Goal: Information Seeking & Learning: Learn about a topic

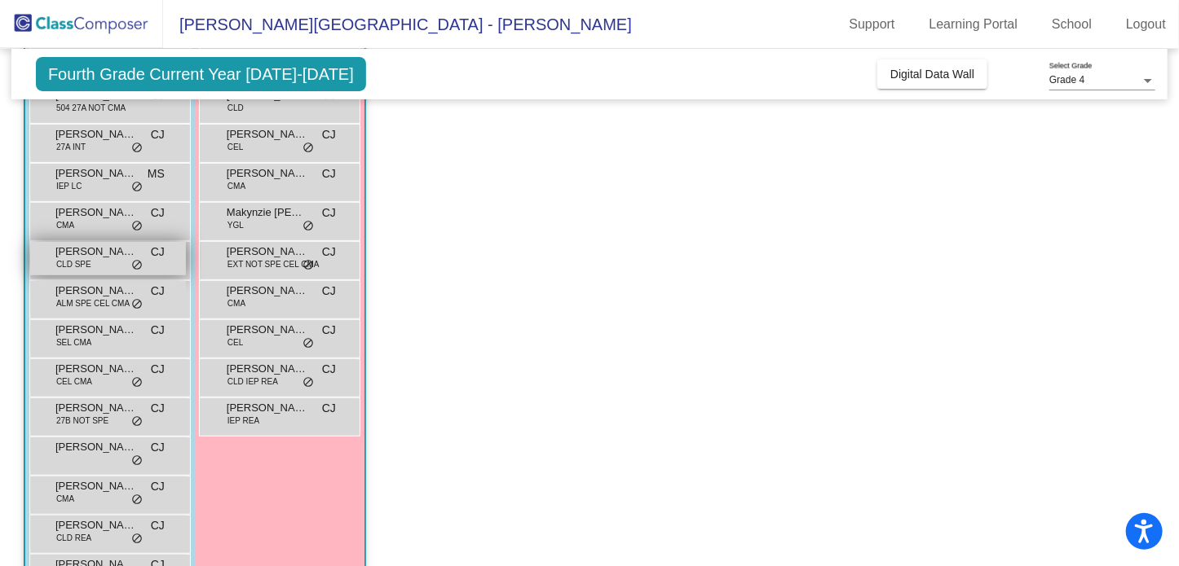
scroll to position [225, 0]
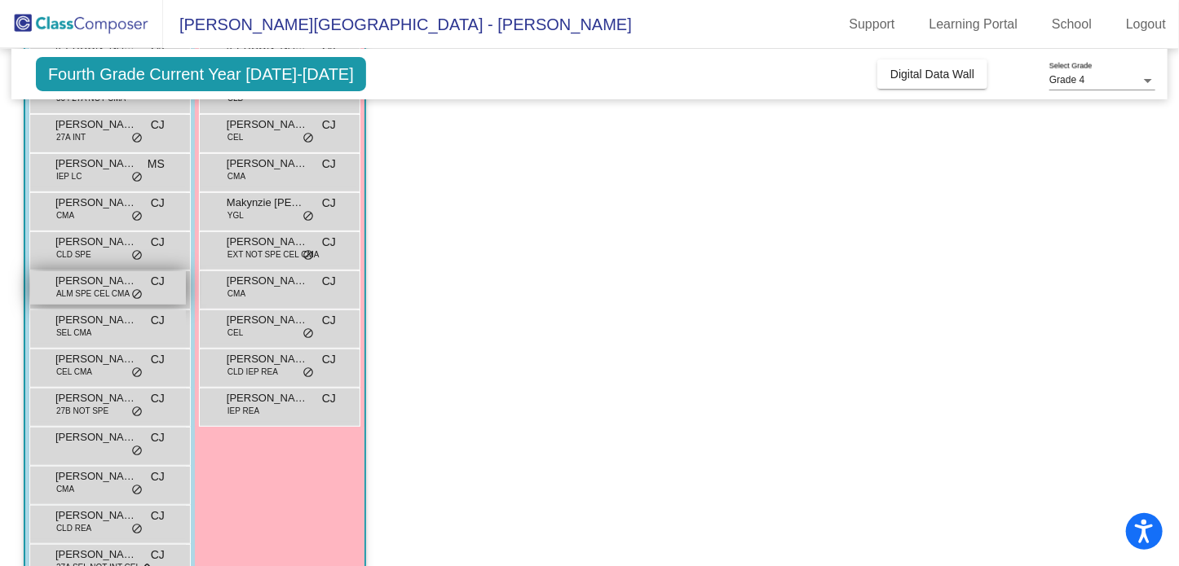
click at [97, 292] on span "ALM SPE CEL CMA" at bounding box center [92, 294] width 73 height 12
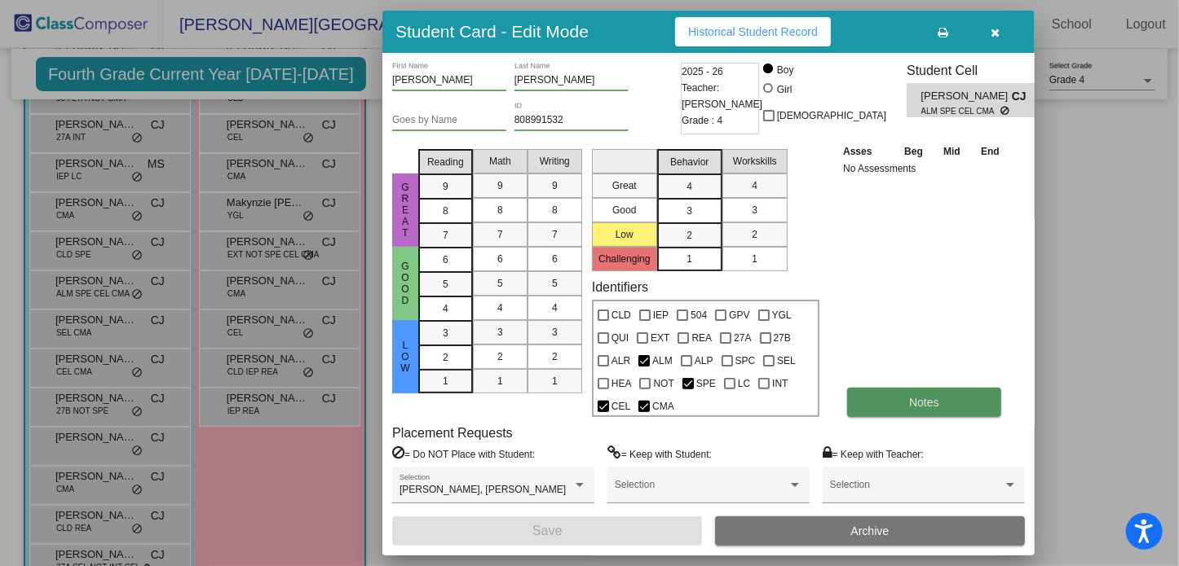
click at [936, 410] on button "Notes" at bounding box center [924, 402] width 154 height 29
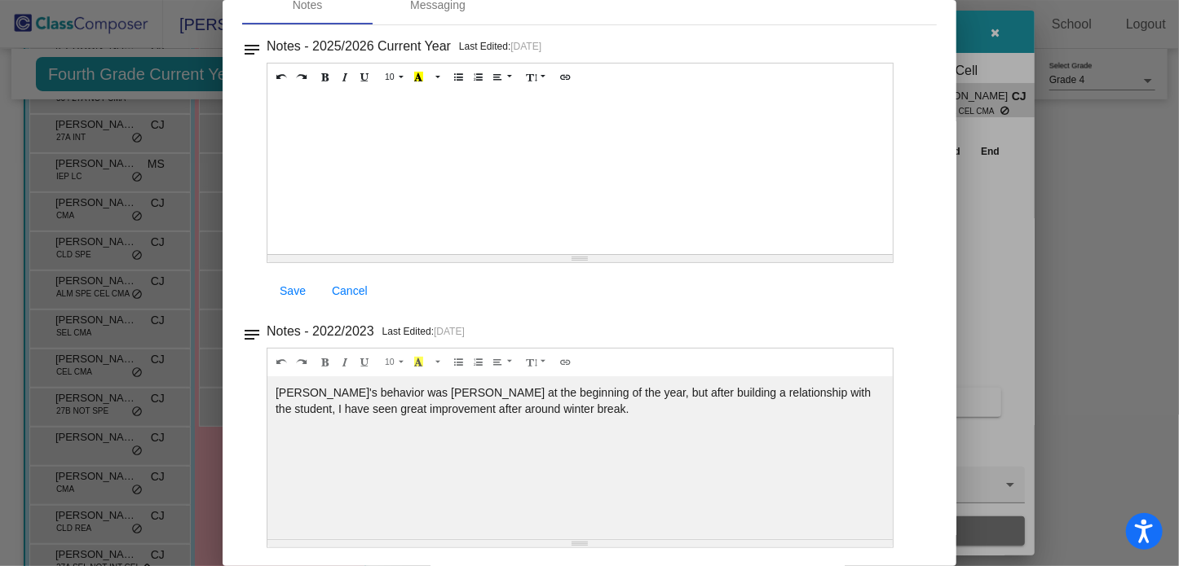
scroll to position [0, 0]
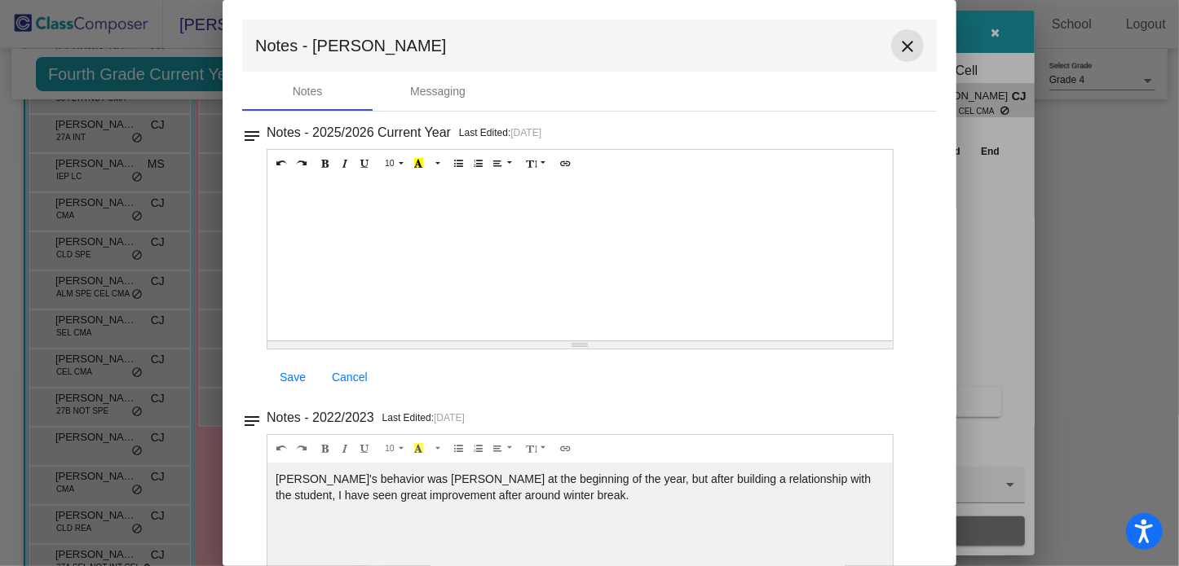
click at [897, 46] on mat-icon "close" at bounding box center [907, 47] width 20 height 20
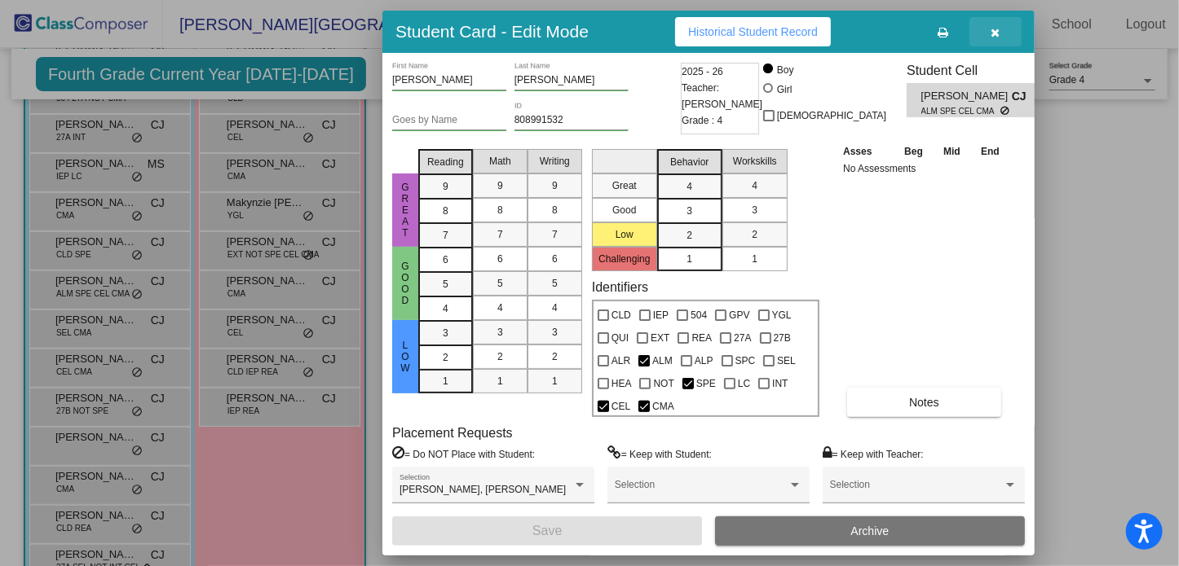
click at [993, 27] on icon "button" at bounding box center [995, 32] width 9 height 11
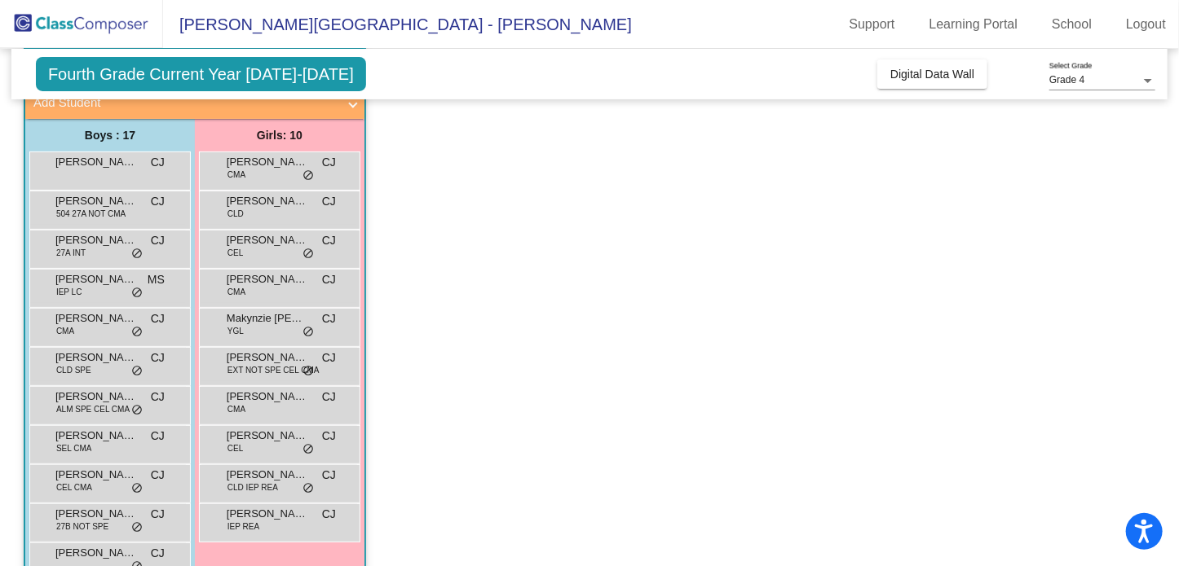
scroll to position [101, 0]
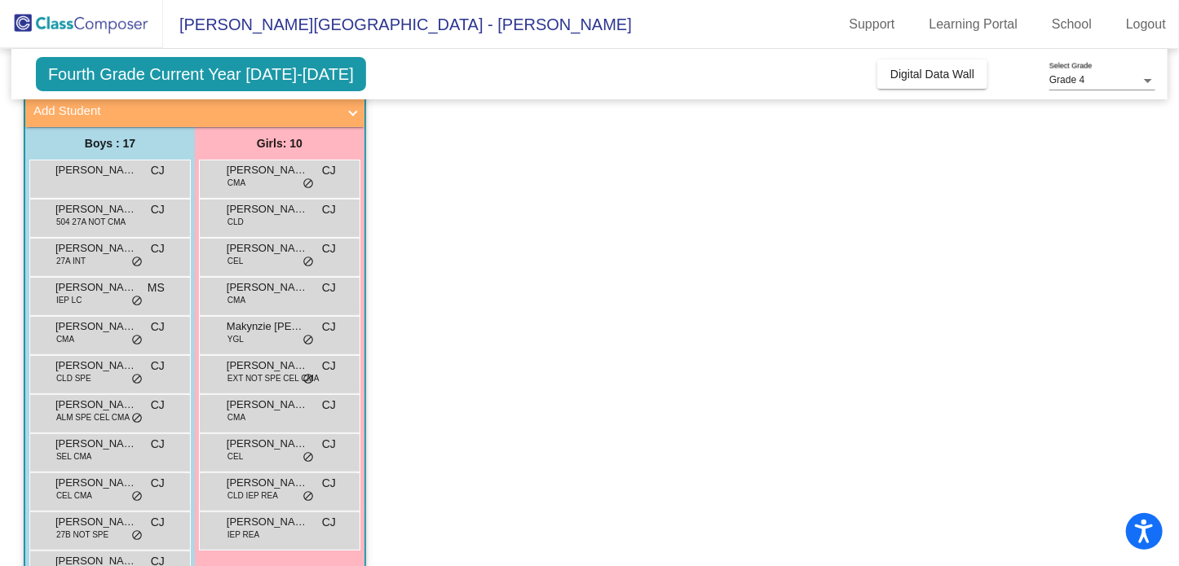
drag, startPoint x: 581, startPoint y: 238, endPoint x: 477, endPoint y: 270, distance: 109.1
click at [477, 270] on app-classroom "Class 3 - Class C picture_as_pdf [PERSON_NAME] Add Student First Name Last Name…" at bounding box center [589, 452] width 1131 height 797
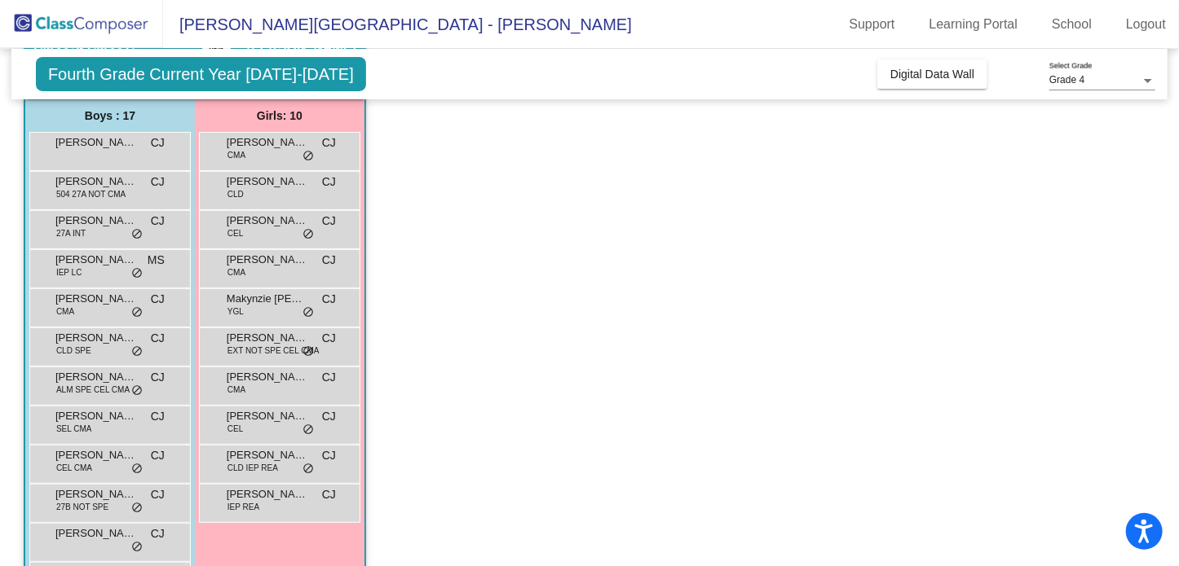
scroll to position [130, 0]
click at [112, 188] on span "504 27A NOT CMA" at bounding box center [90, 193] width 69 height 12
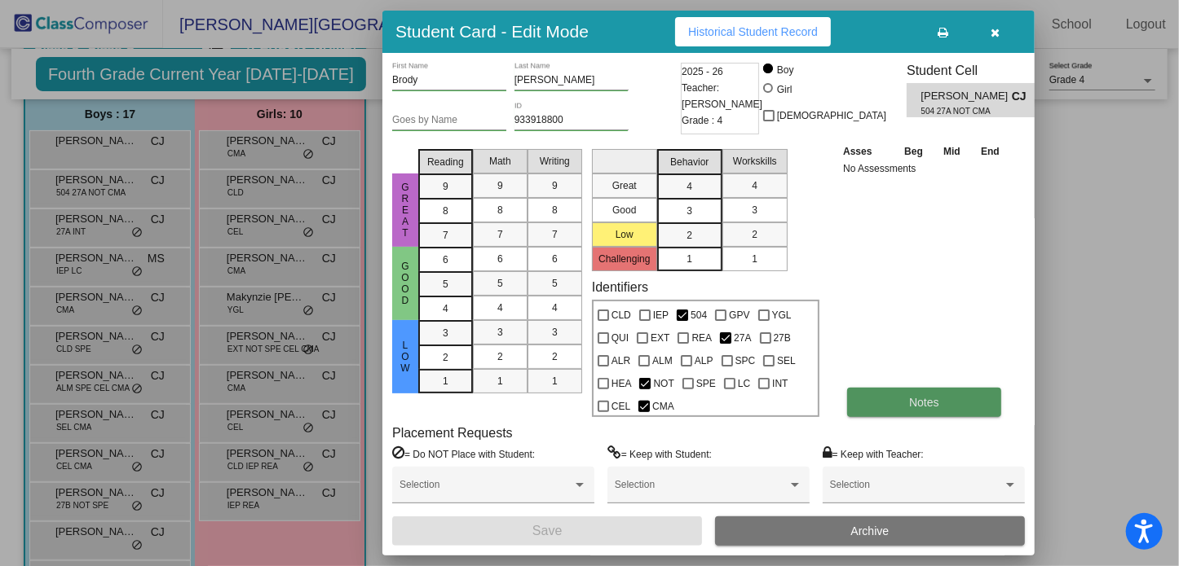
click at [888, 401] on button "Notes" at bounding box center [924, 402] width 154 height 29
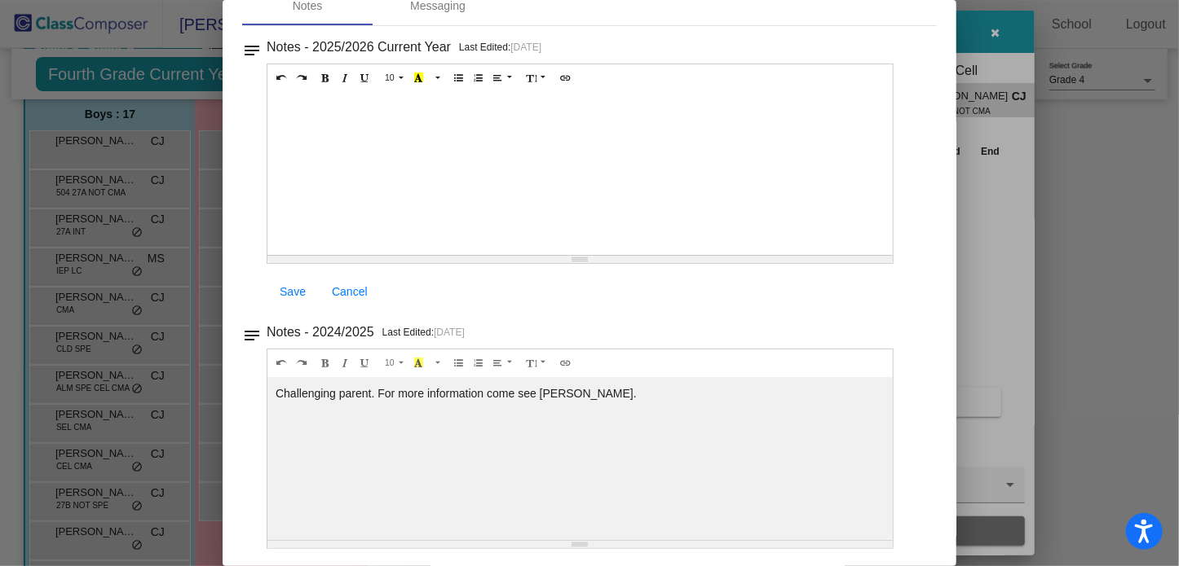
scroll to position [0, 0]
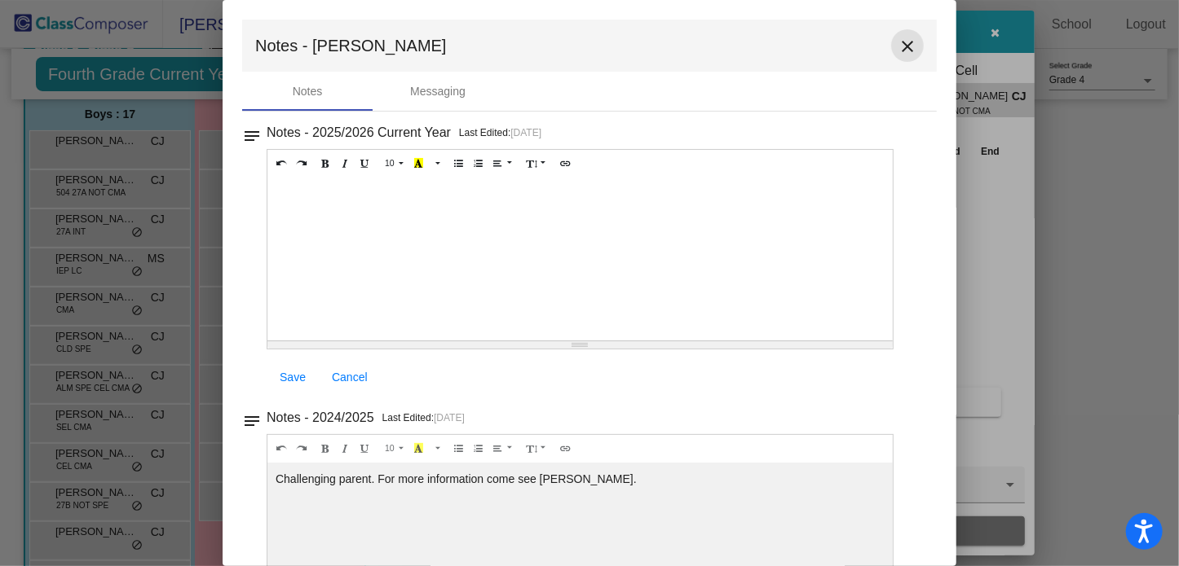
click at [897, 48] on mat-icon "close" at bounding box center [907, 47] width 20 height 20
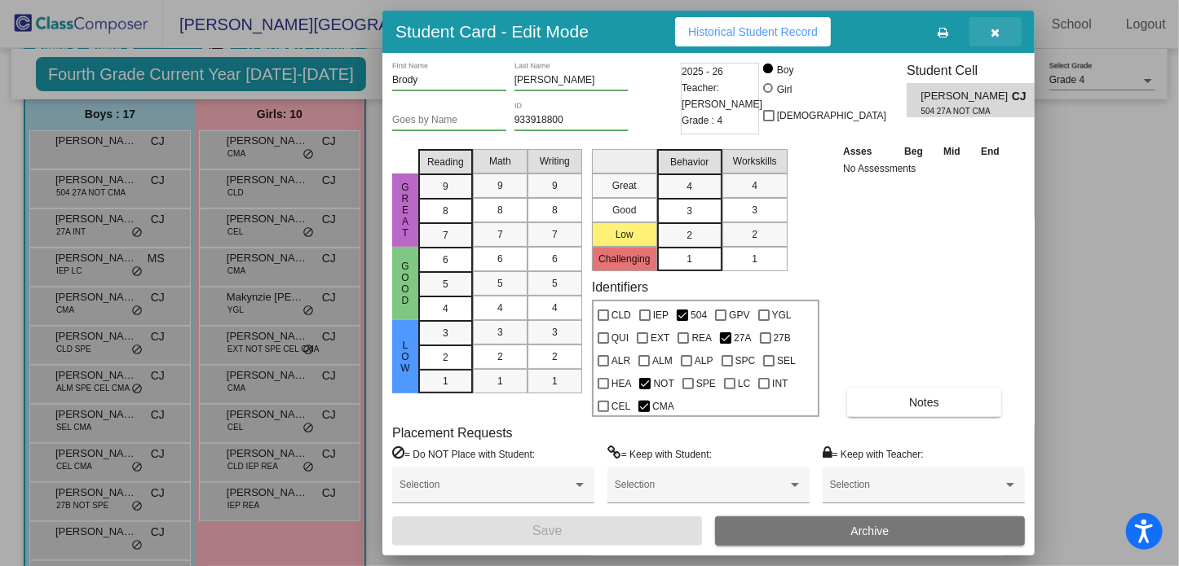
click at [994, 30] on icon "button" at bounding box center [995, 32] width 9 height 11
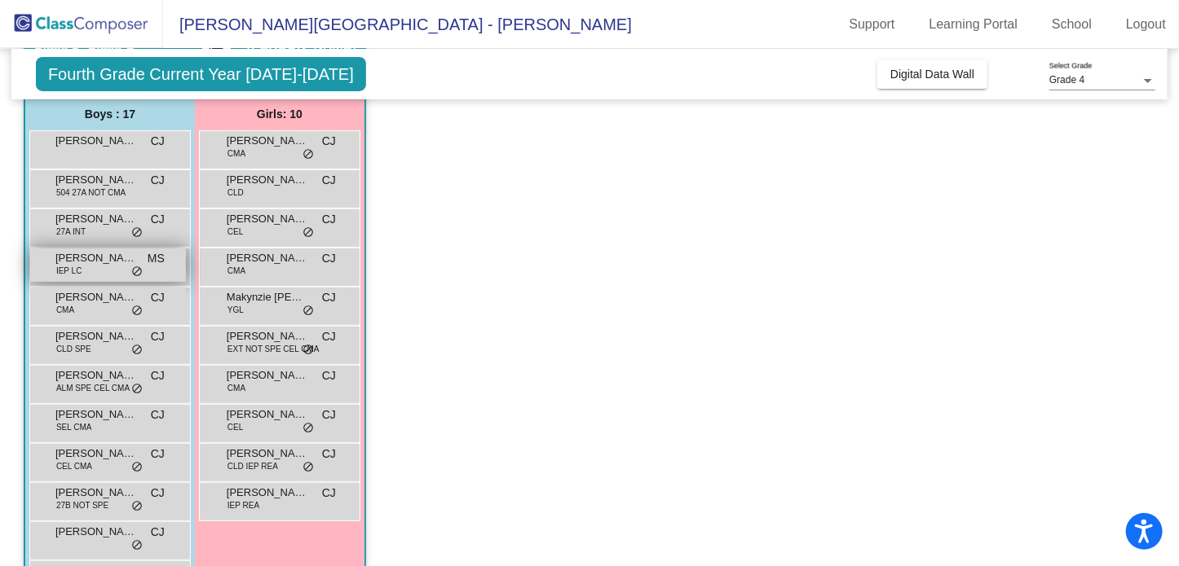
click at [82, 273] on div "[PERSON_NAME] IEP LC MS lock do_not_disturb_alt" at bounding box center [108, 265] width 156 height 33
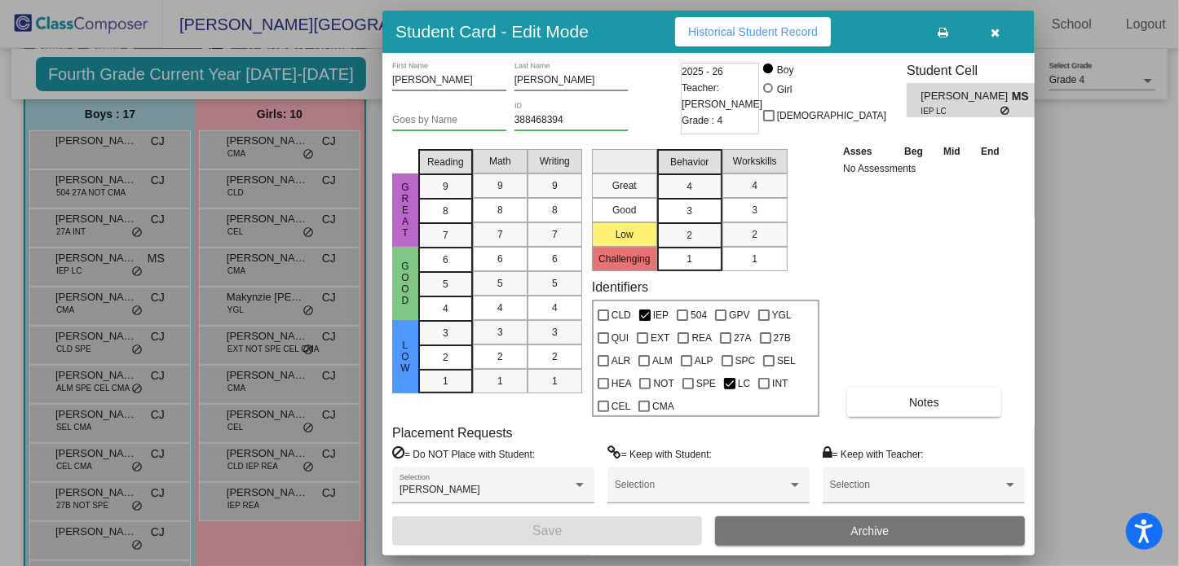
click at [996, 28] on icon "button" at bounding box center [995, 32] width 9 height 11
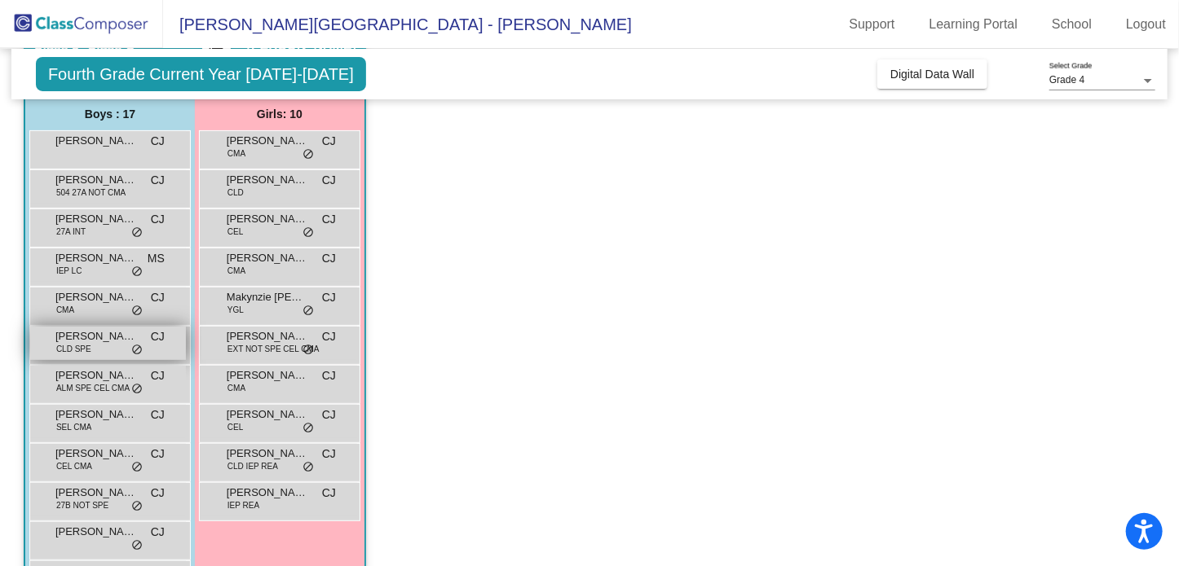
click at [62, 341] on span "[PERSON_NAME]" at bounding box center [96, 336] width 82 height 16
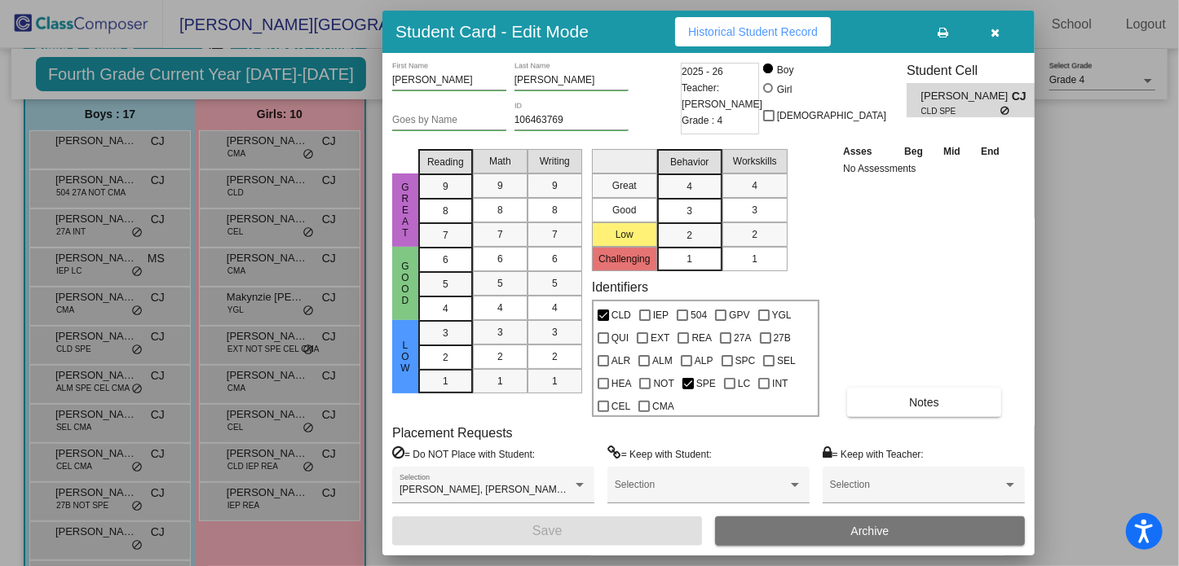
click at [998, 30] on icon "button" at bounding box center [995, 32] width 9 height 11
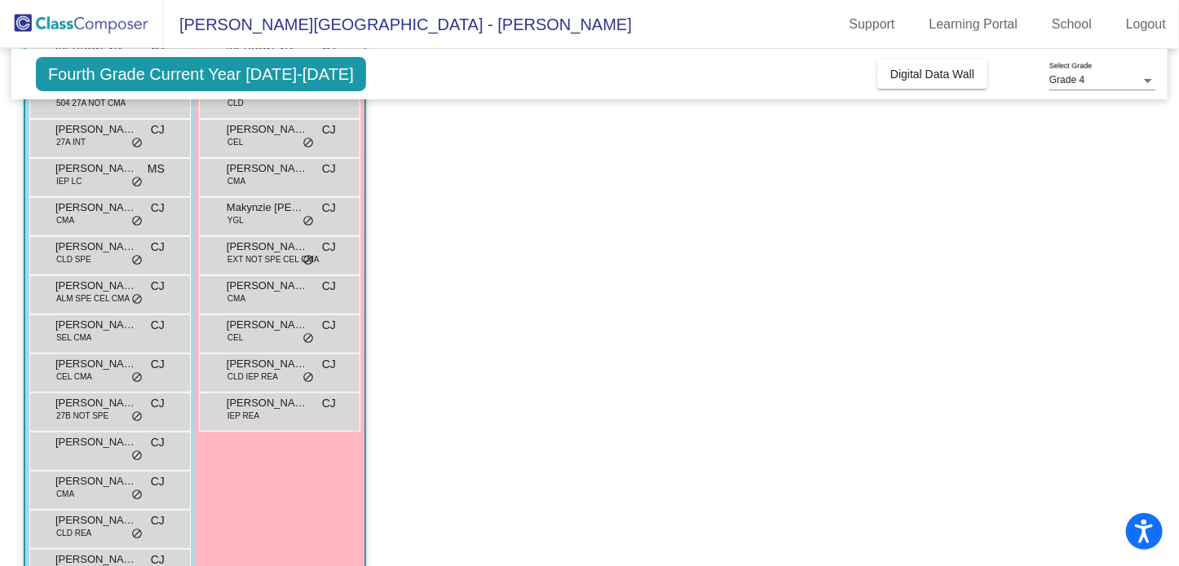
scroll to position [222, 0]
click at [55, 286] on span "[PERSON_NAME]" at bounding box center [96, 284] width 82 height 16
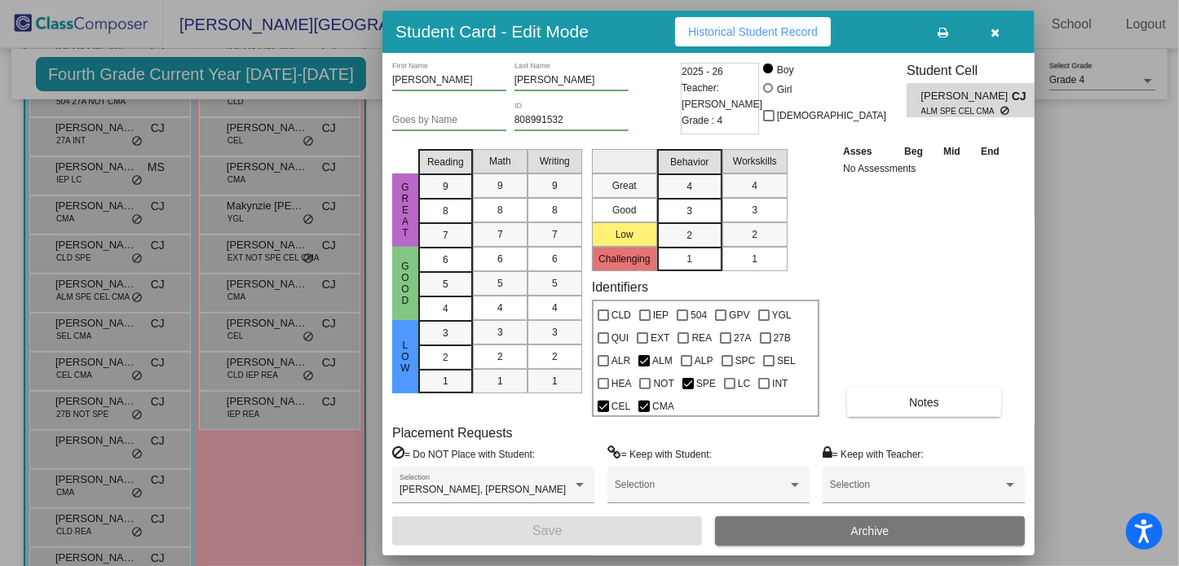
click at [988, 27] on button "button" at bounding box center [995, 31] width 52 height 29
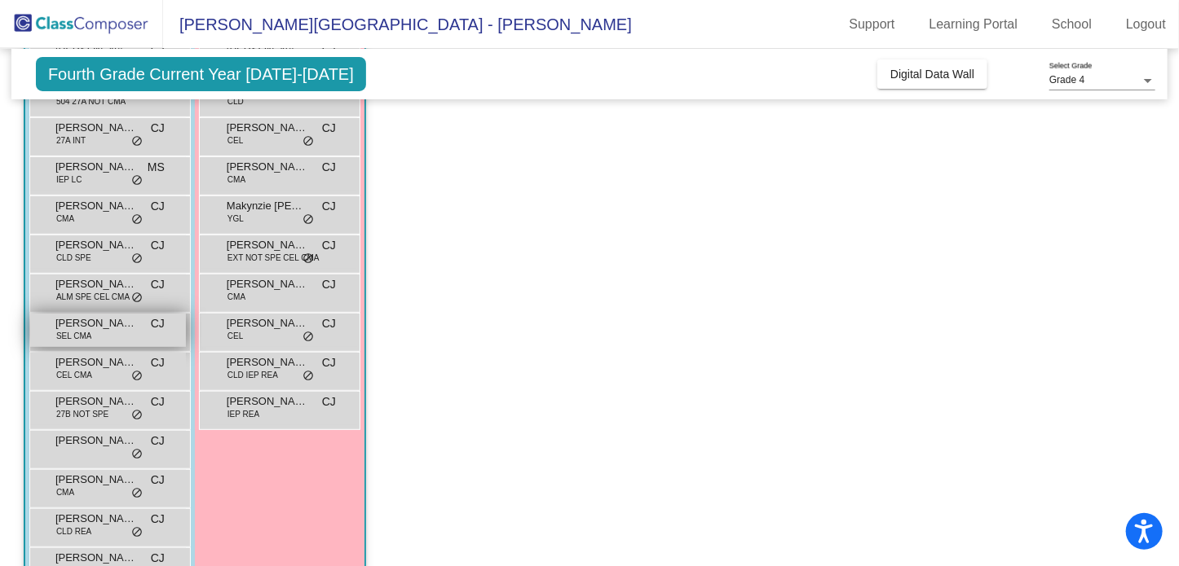
click at [55, 334] on div "[PERSON_NAME] SEL CMA CJ lock do_not_disturb_alt" at bounding box center [108, 330] width 156 height 33
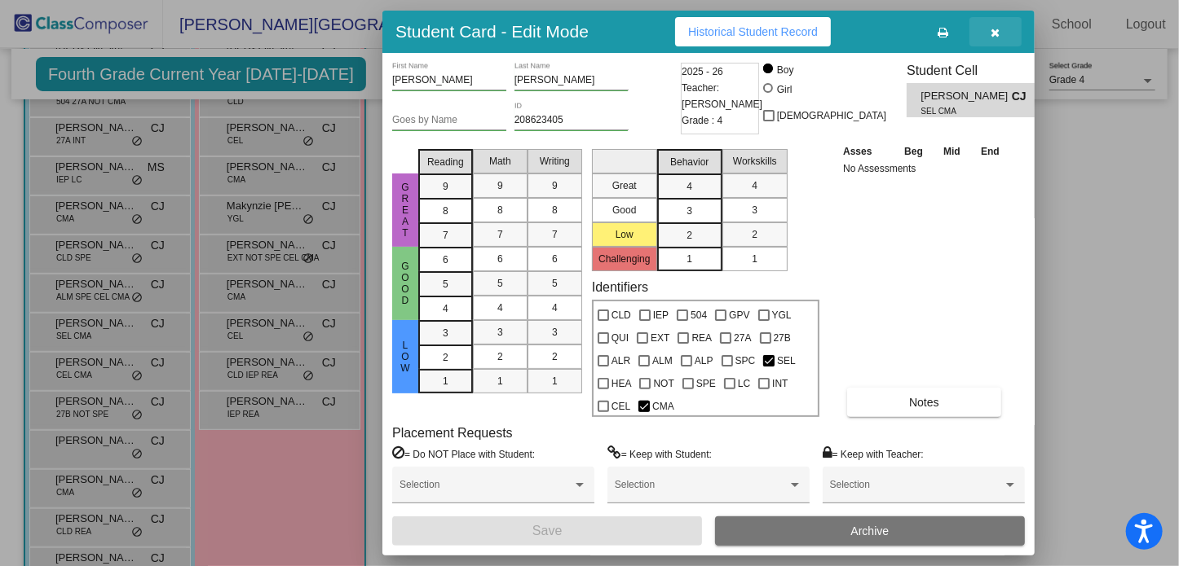
click at [992, 31] on icon "button" at bounding box center [995, 32] width 9 height 11
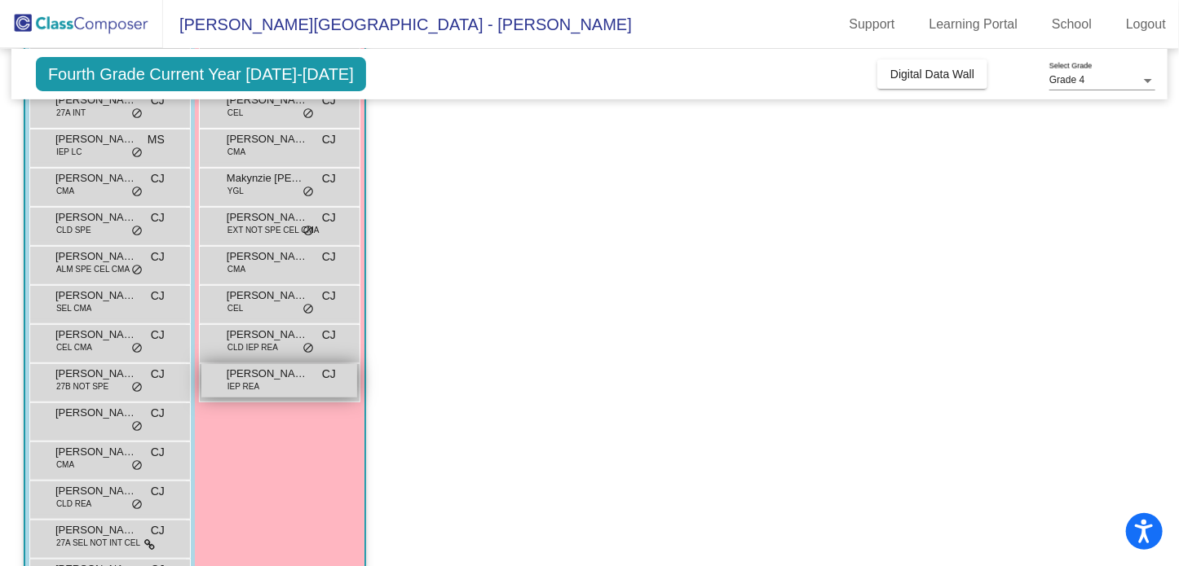
scroll to position [251, 0]
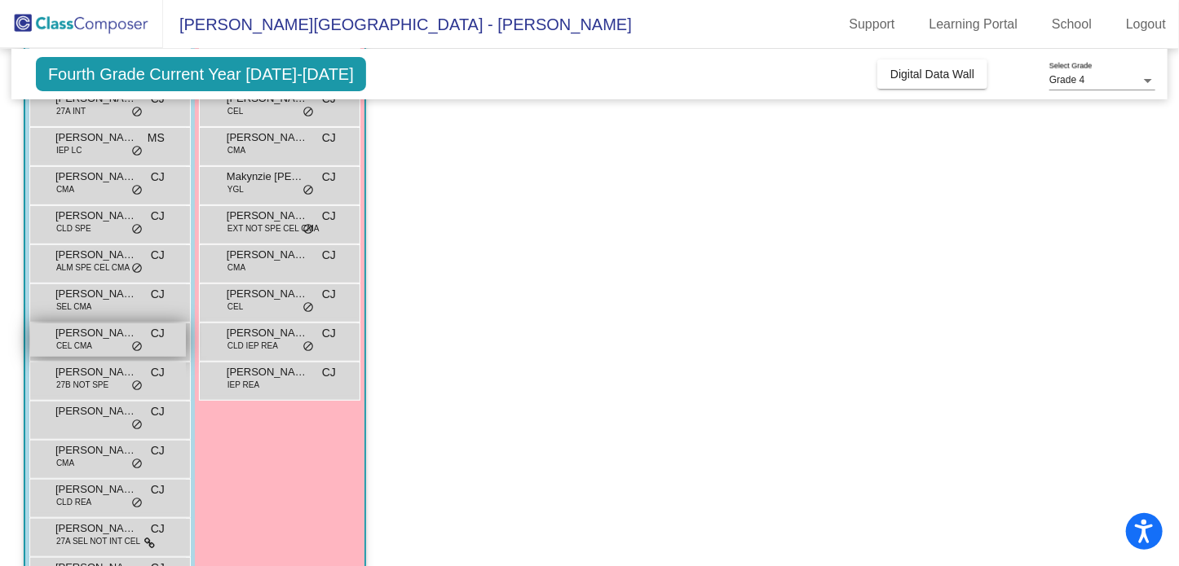
click at [107, 335] on span "[PERSON_NAME]" at bounding box center [96, 333] width 82 height 16
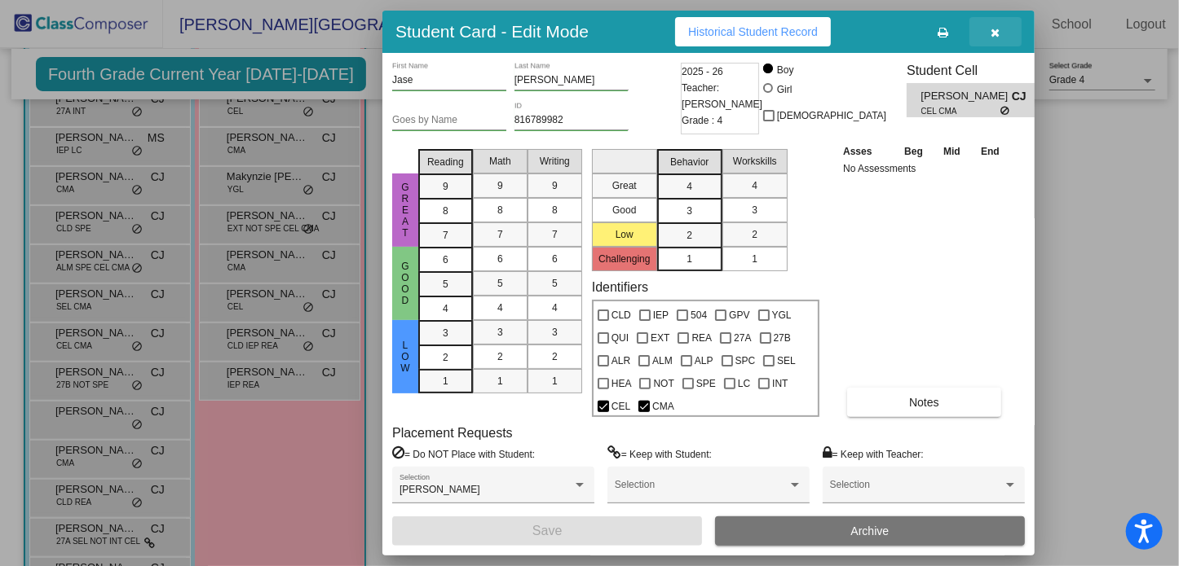
click at [993, 30] on icon "button" at bounding box center [995, 32] width 9 height 11
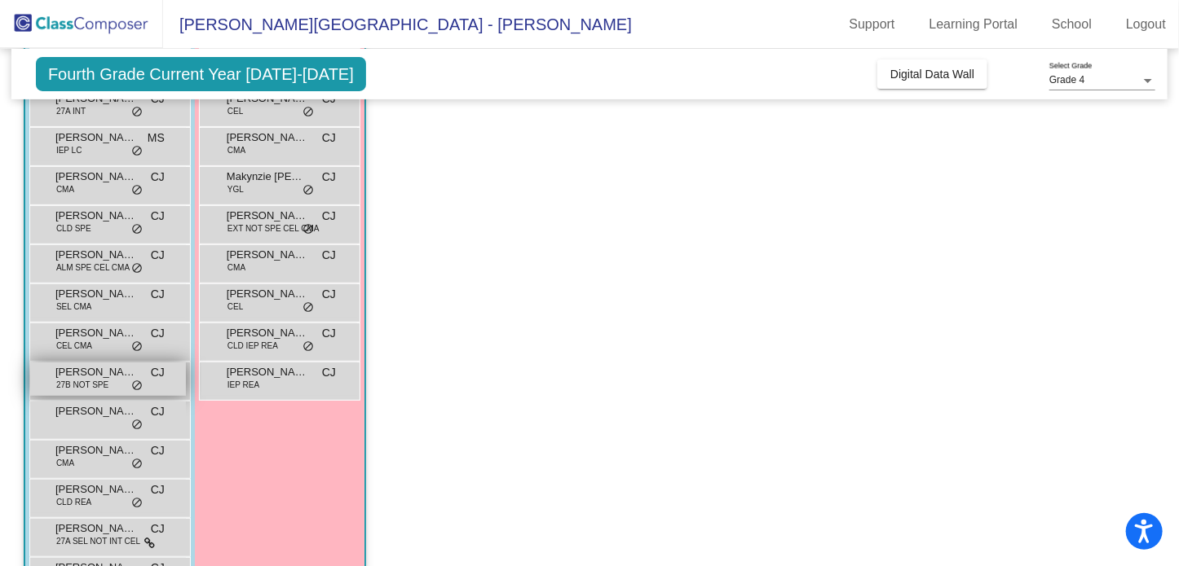
click at [108, 387] on div "[PERSON_NAME] 27B NOT SPE CJ lock do_not_disturb_alt" at bounding box center [108, 379] width 156 height 33
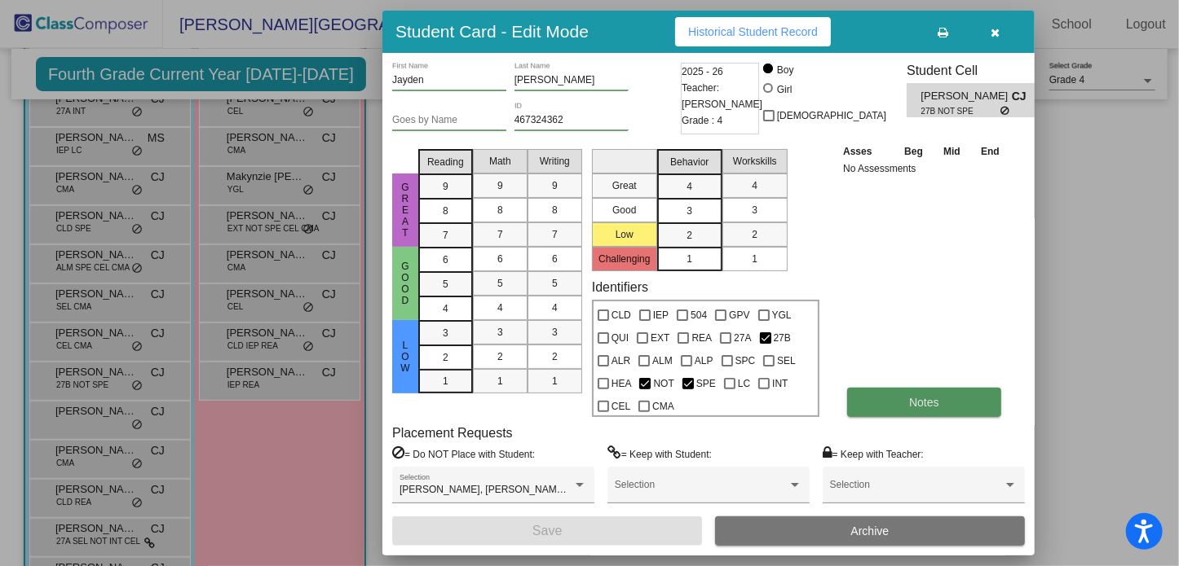
click at [882, 409] on button "Notes" at bounding box center [924, 402] width 154 height 29
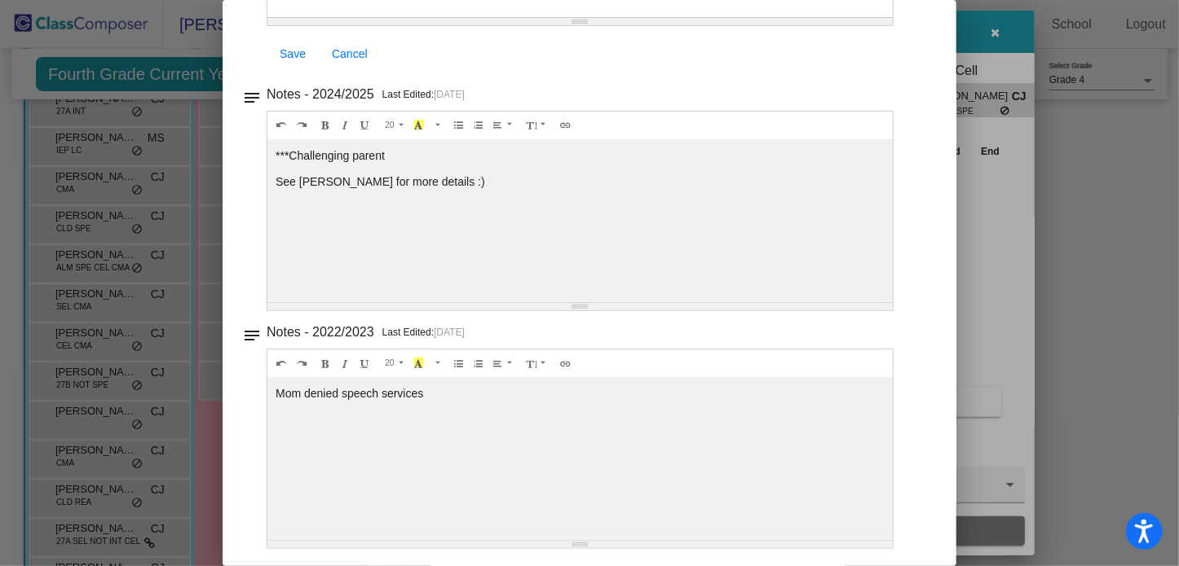
scroll to position [0, 0]
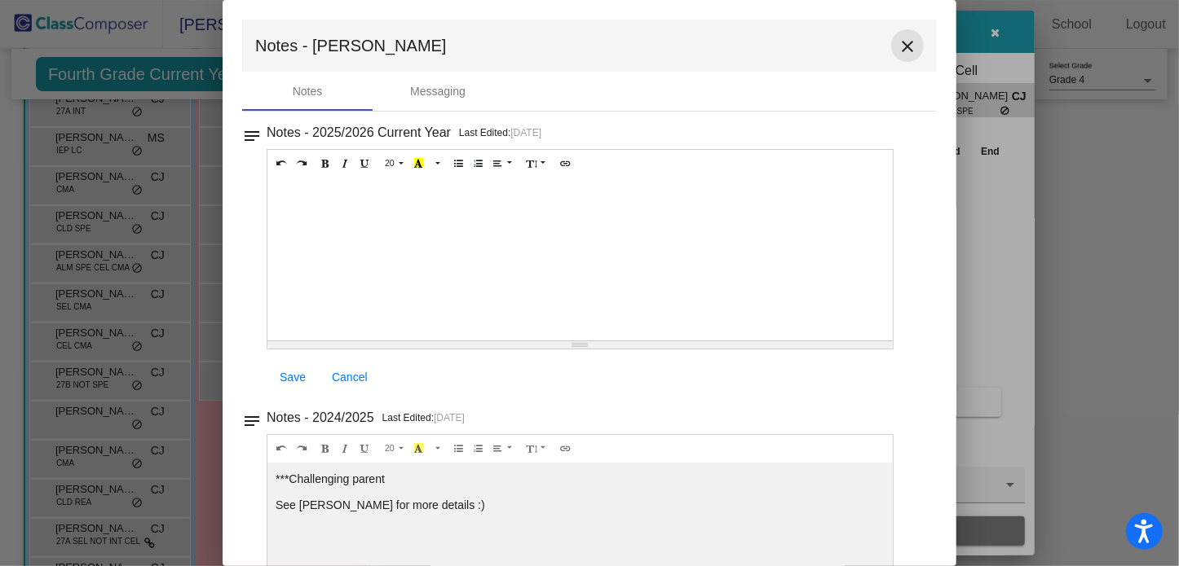
click at [891, 39] on button "close" at bounding box center [907, 45] width 33 height 33
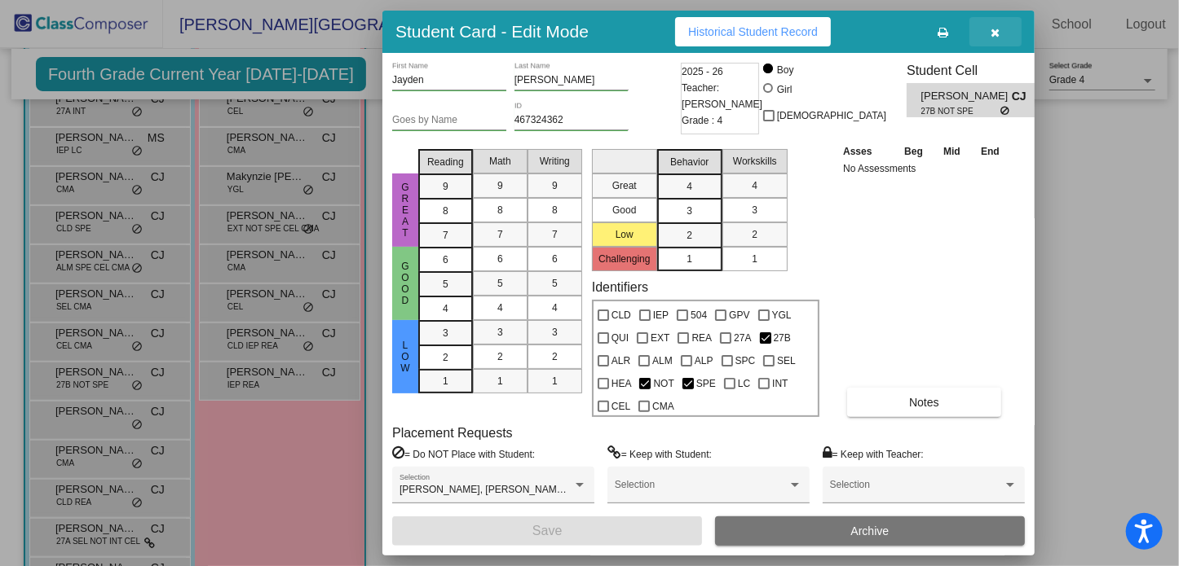
click at [996, 30] on icon "button" at bounding box center [995, 32] width 9 height 11
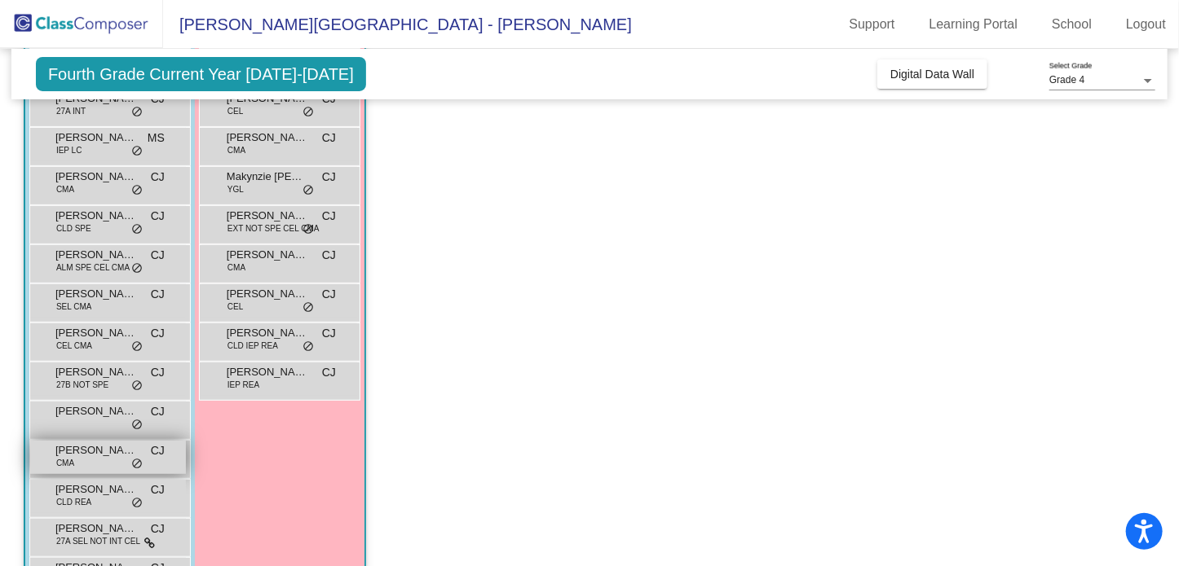
click at [82, 452] on span "[PERSON_NAME]" at bounding box center [96, 451] width 82 height 16
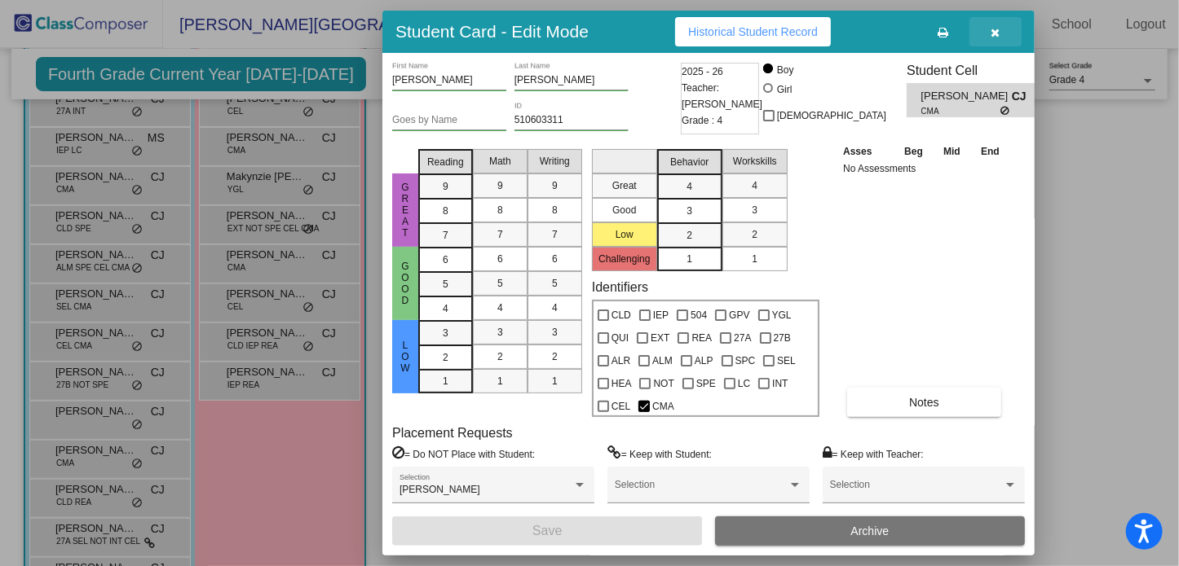
click at [992, 33] on icon "button" at bounding box center [995, 32] width 9 height 11
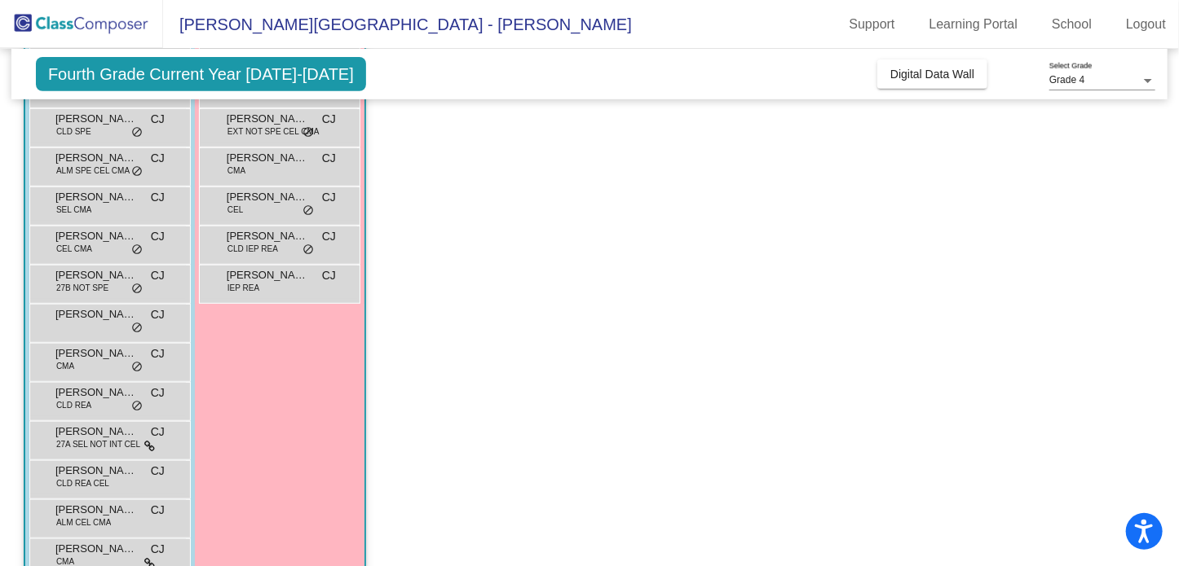
scroll to position [385, 0]
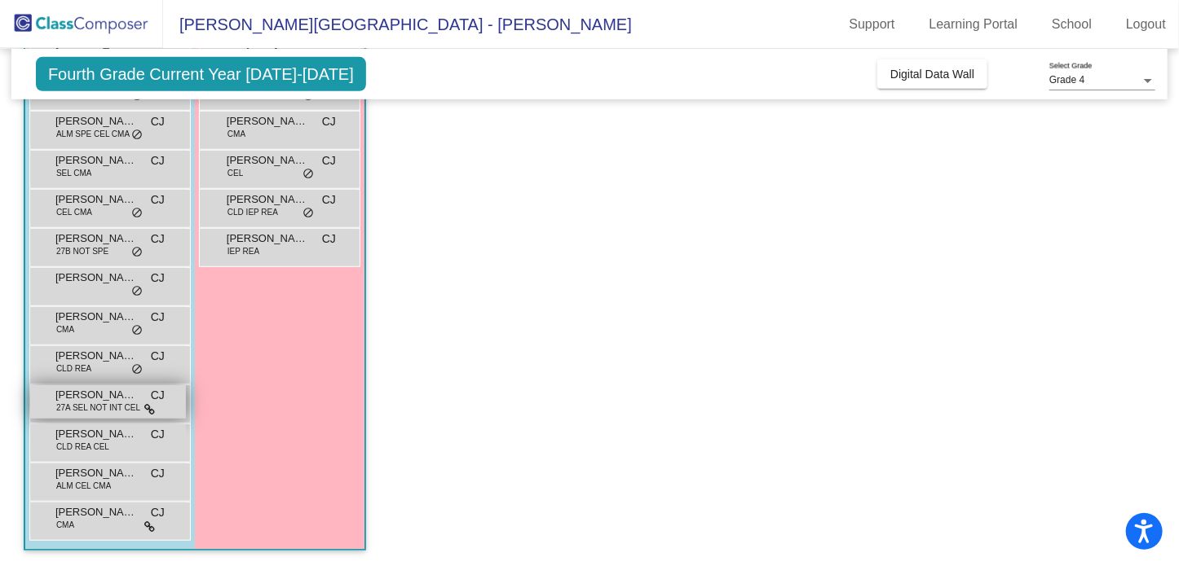
click at [99, 402] on span "27A SEL NOT INT CEL" at bounding box center [98, 408] width 84 height 12
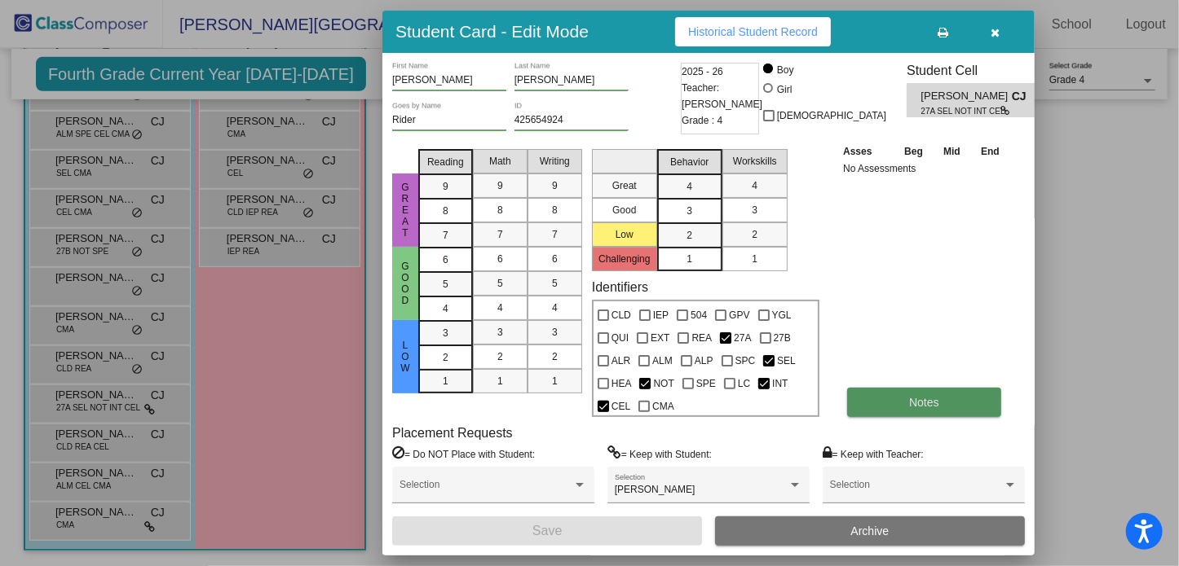
click at [924, 405] on span "Notes" at bounding box center [924, 402] width 30 height 13
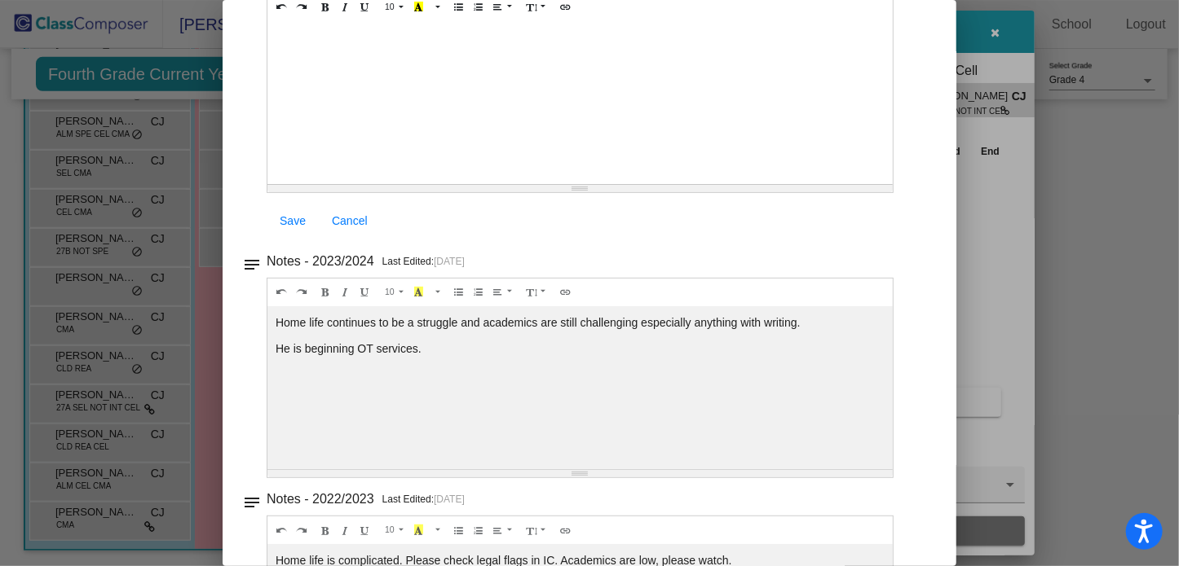
scroll to position [0, 0]
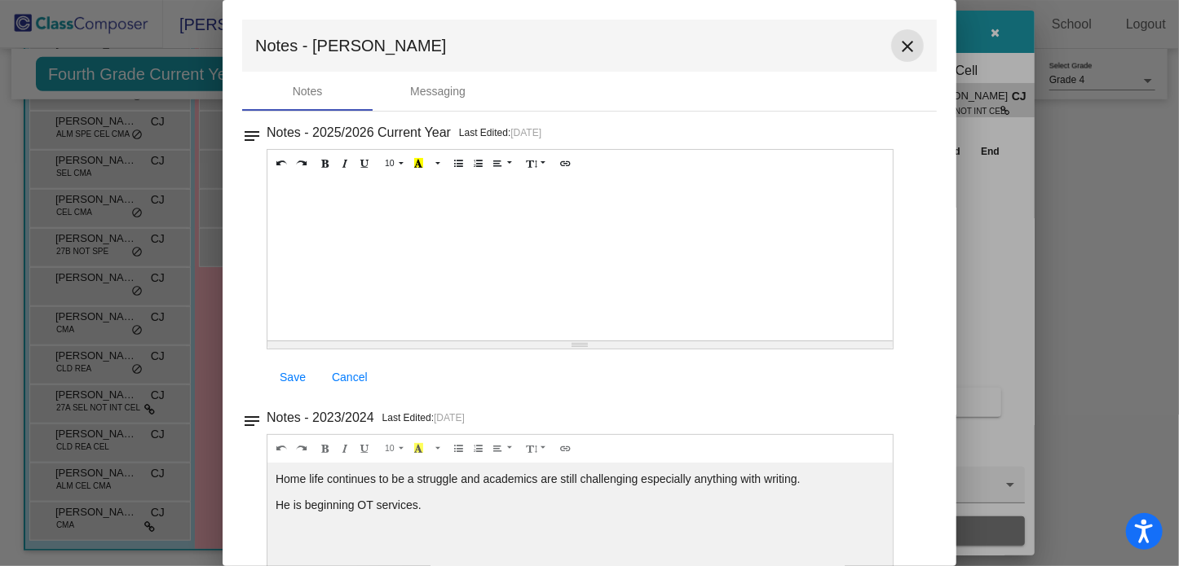
click at [899, 48] on mat-icon "close" at bounding box center [907, 47] width 20 height 20
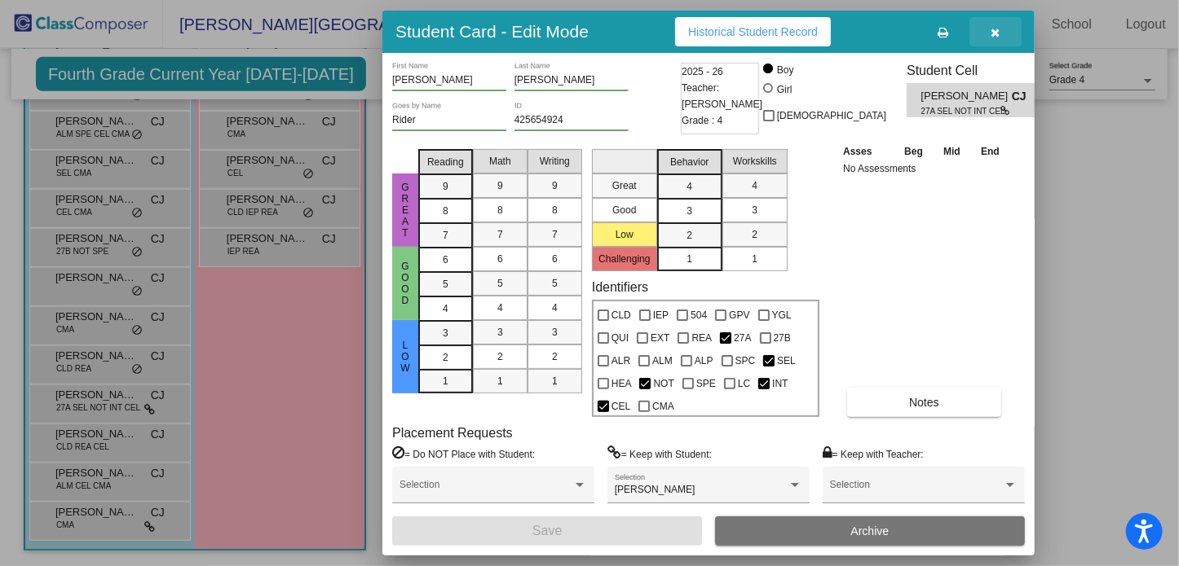
click at [993, 29] on icon "button" at bounding box center [995, 32] width 9 height 11
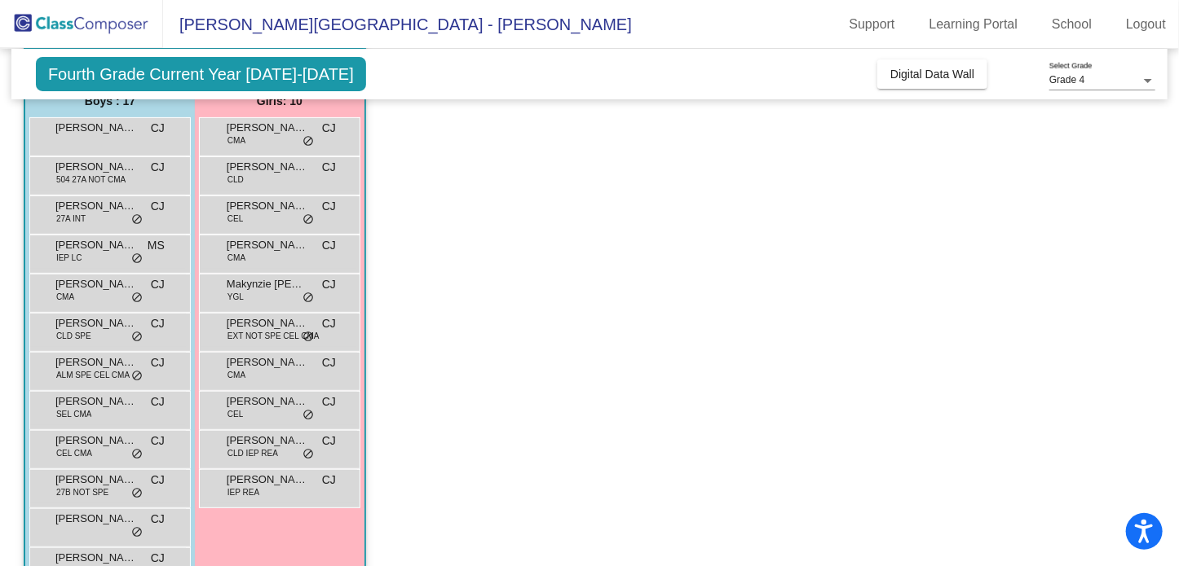
scroll to position [145, 0]
click at [235, 284] on span "Makynzie [PERSON_NAME]" at bounding box center [268, 283] width 82 height 16
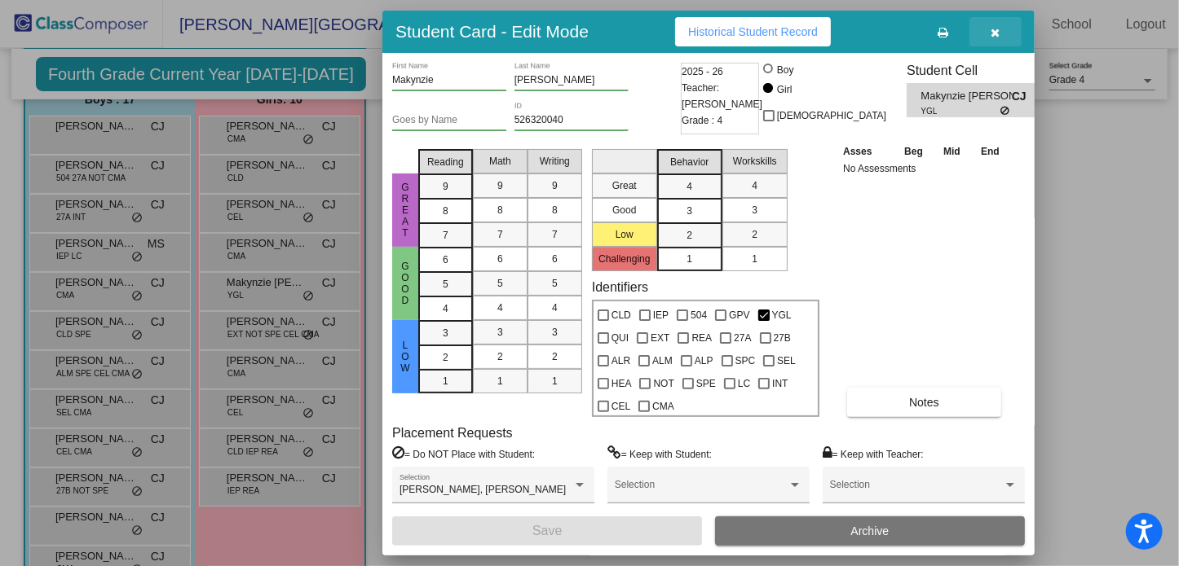
click at [994, 29] on icon "button" at bounding box center [995, 32] width 9 height 11
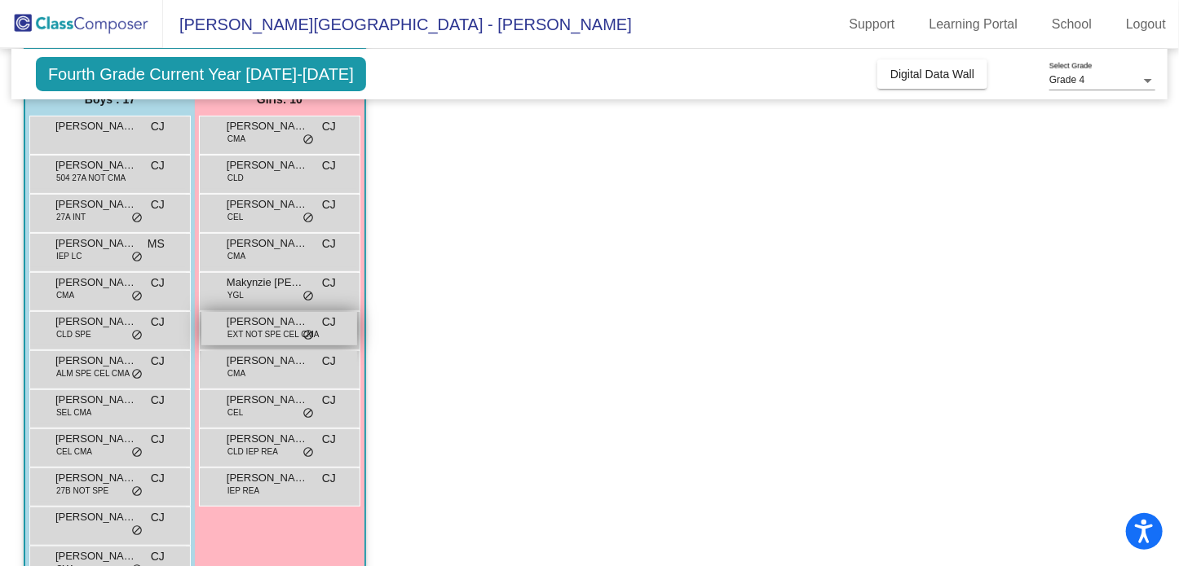
click at [250, 332] on span "EXT NOT SPE CEL CMA" at bounding box center [273, 334] width 92 height 12
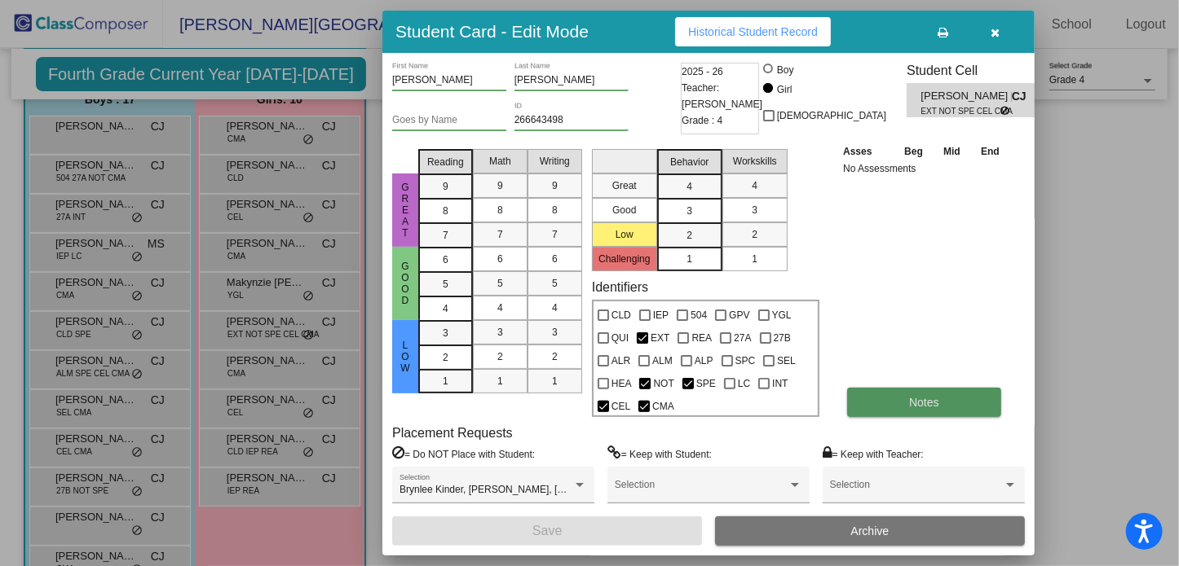
click at [910, 403] on span "Notes" at bounding box center [924, 402] width 30 height 13
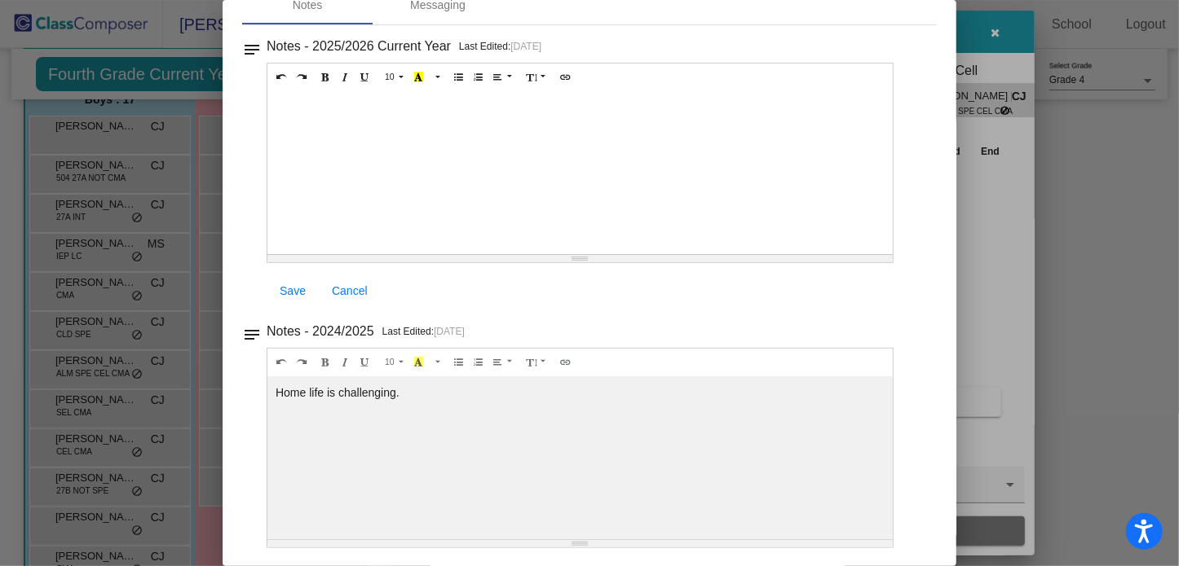
scroll to position [0, 0]
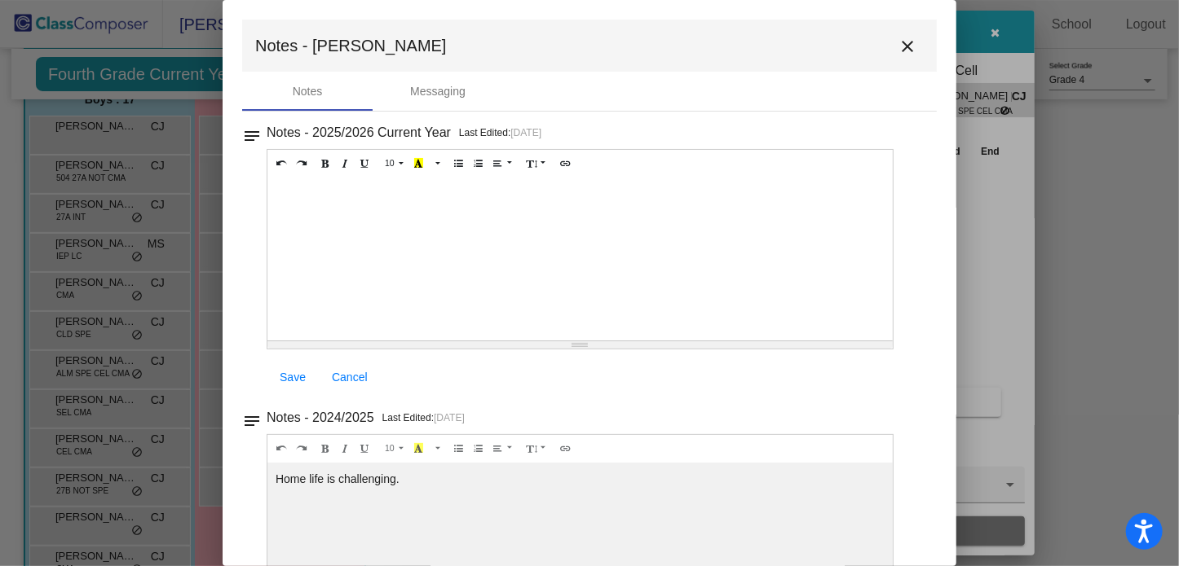
click at [898, 46] on mat-icon "close" at bounding box center [907, 47] width 20 height 20
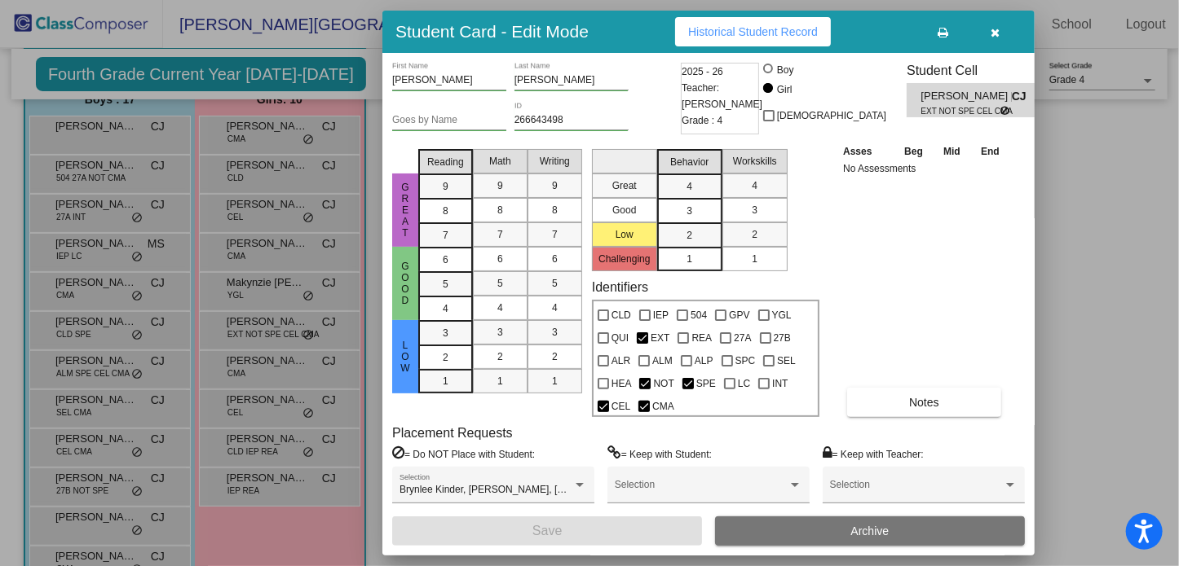
click at [992, 32] on icon "button" at bounding box center [995, 32] width 9 height 11
